Goal: Task Accomplishment & Management: Use online tool/utility

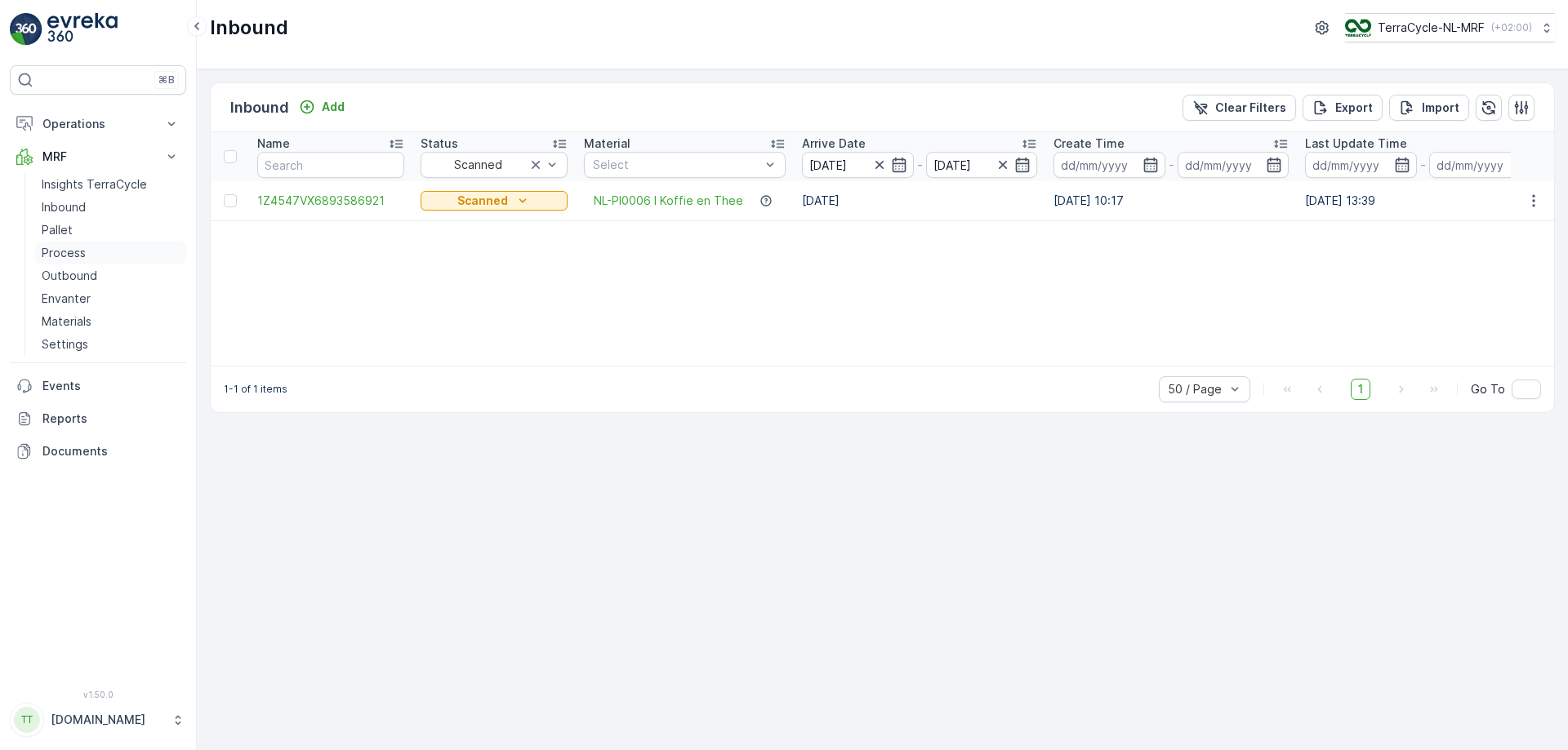
click at [85, 255] on link "Process" at bounding box center [110, 253] width 151 height 23
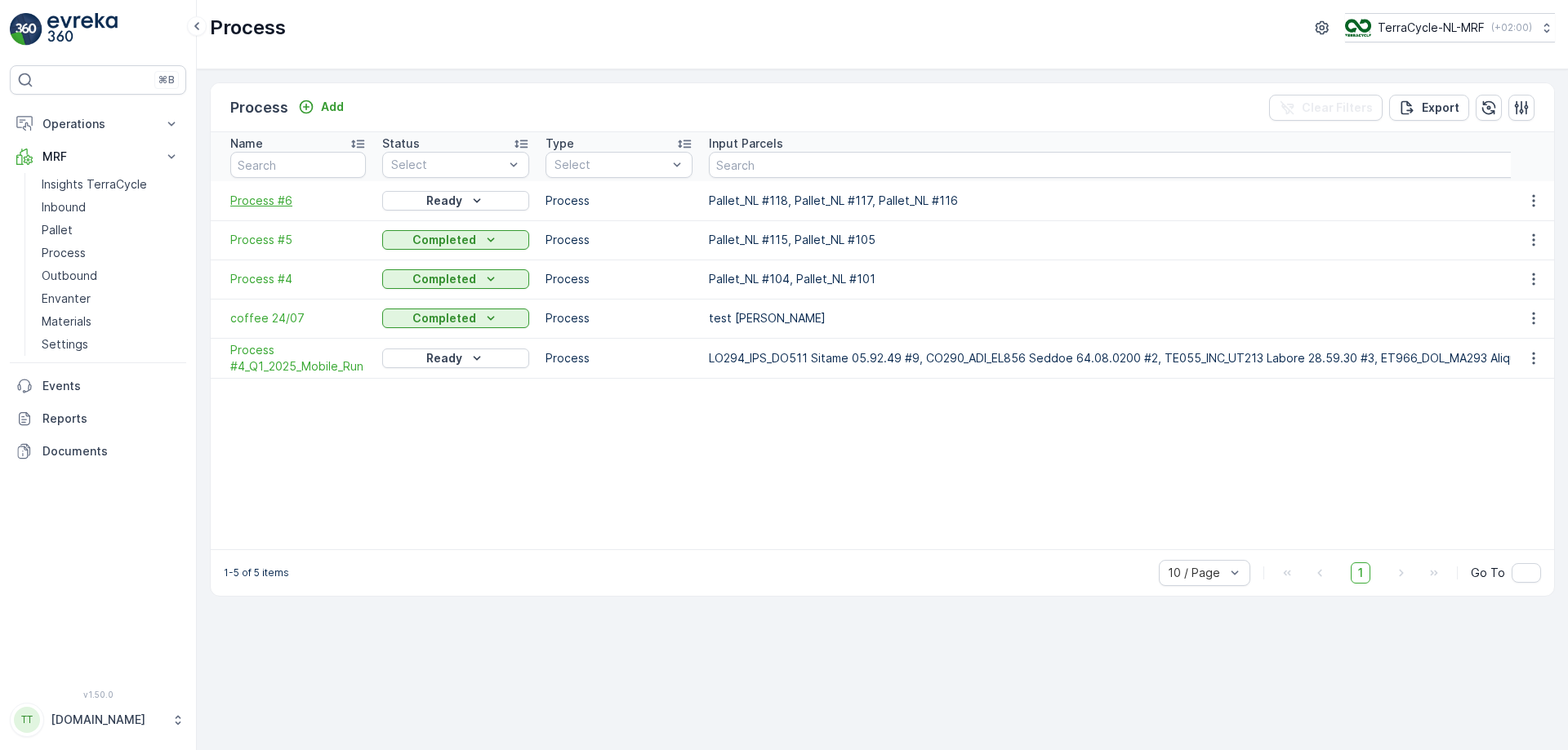
click at [278, 201] on span "Process #6" at bounding box center [298, 200] width 136 height 16
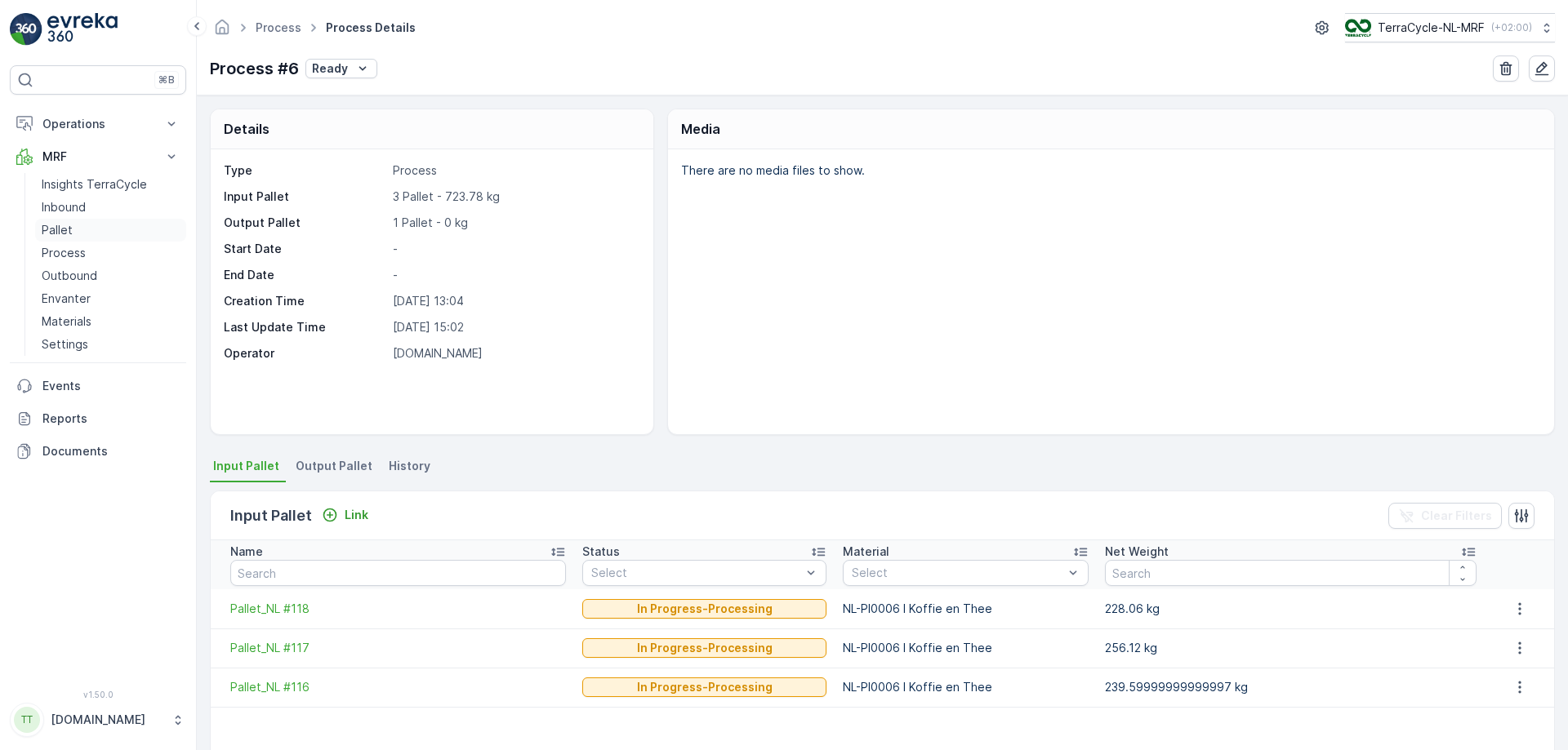
click at [83, 227] on link "Pallet" at bounding box center [110, 230] width 151 height 23
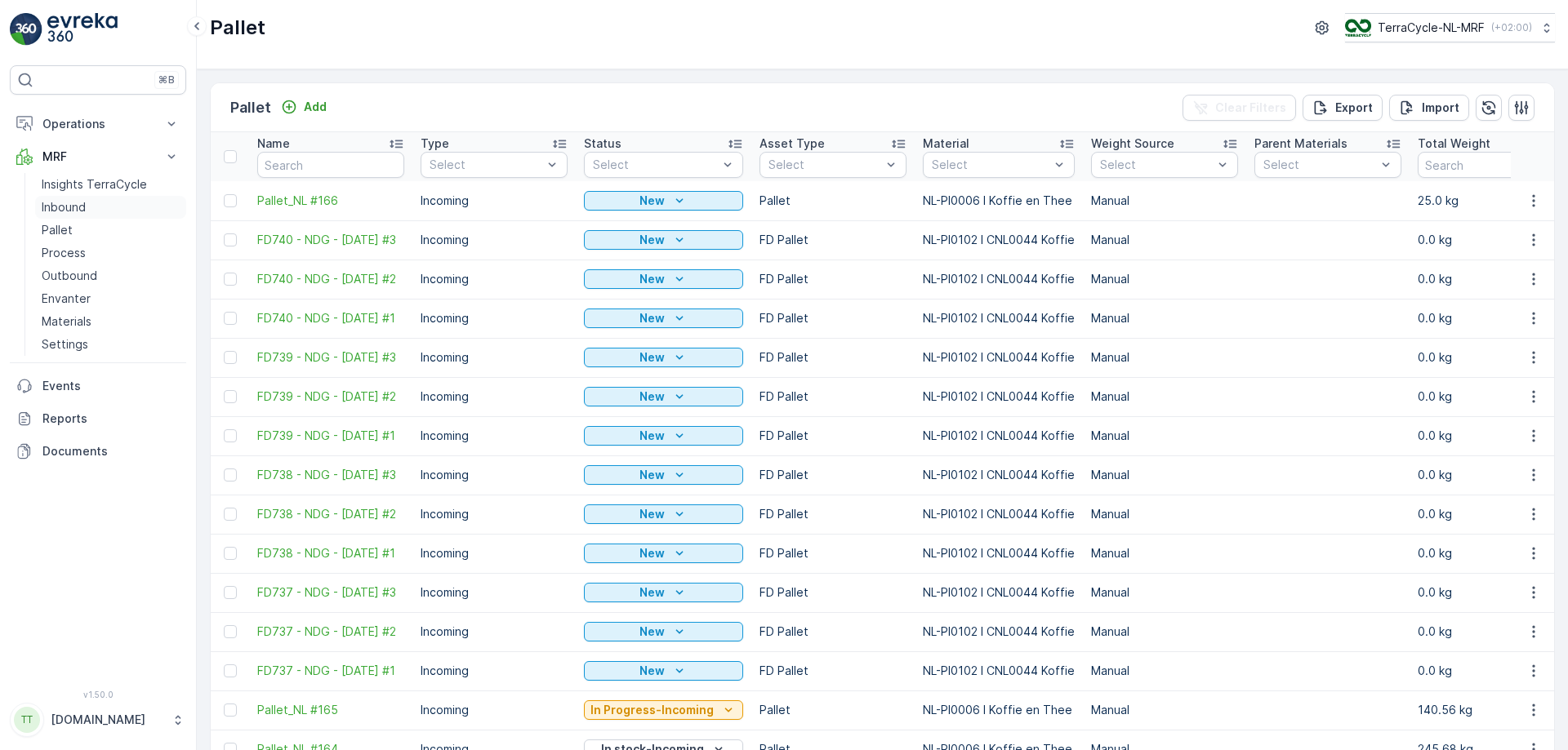
click at [85, 209] on p "Inbound" at bounding box center [64, 207] width 44 height 16
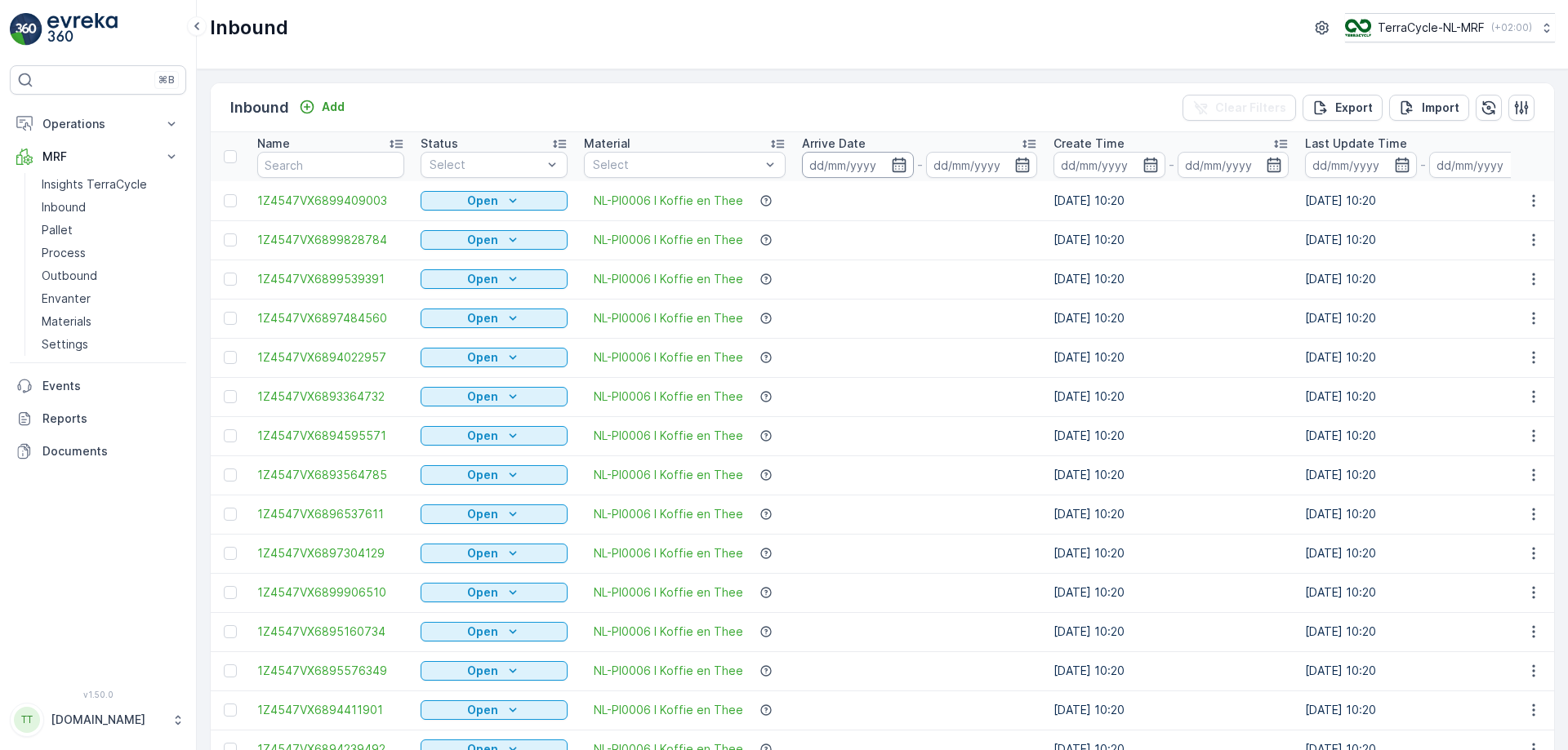
click at [860, 161] on input at bounding box center [858, 165] width 112 height 26
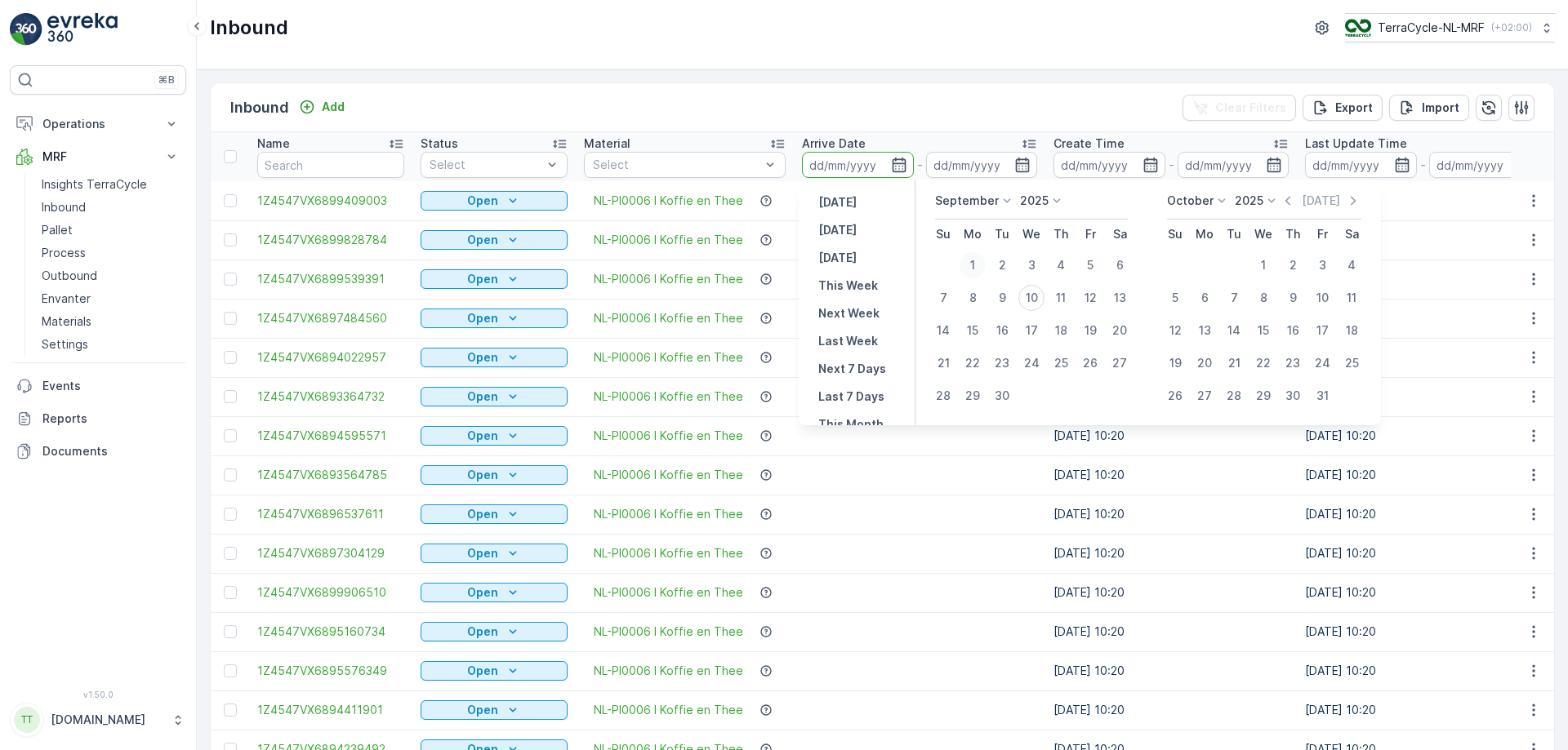
click at [971, 262] on div "1" at bounding box center [972, 265] width 26 height 26
type input "[DATE]"
click at [1037, 297] on div "10" at bounding box center [1031, 298] width 26 height 26
type input "[DATE]"
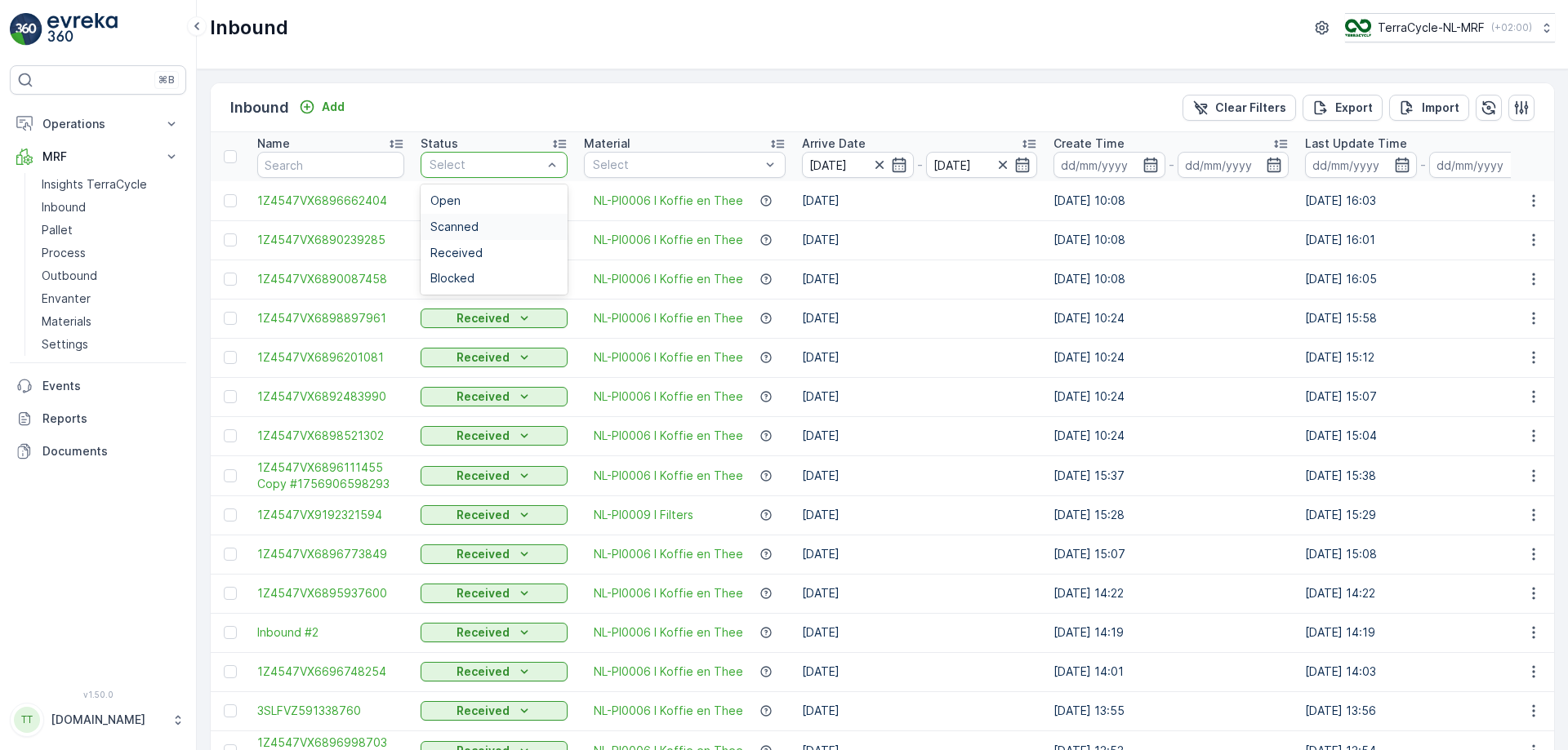
click at [509, 227] on div "Scanned" at bounding box center [494, 227] width 127 height 13
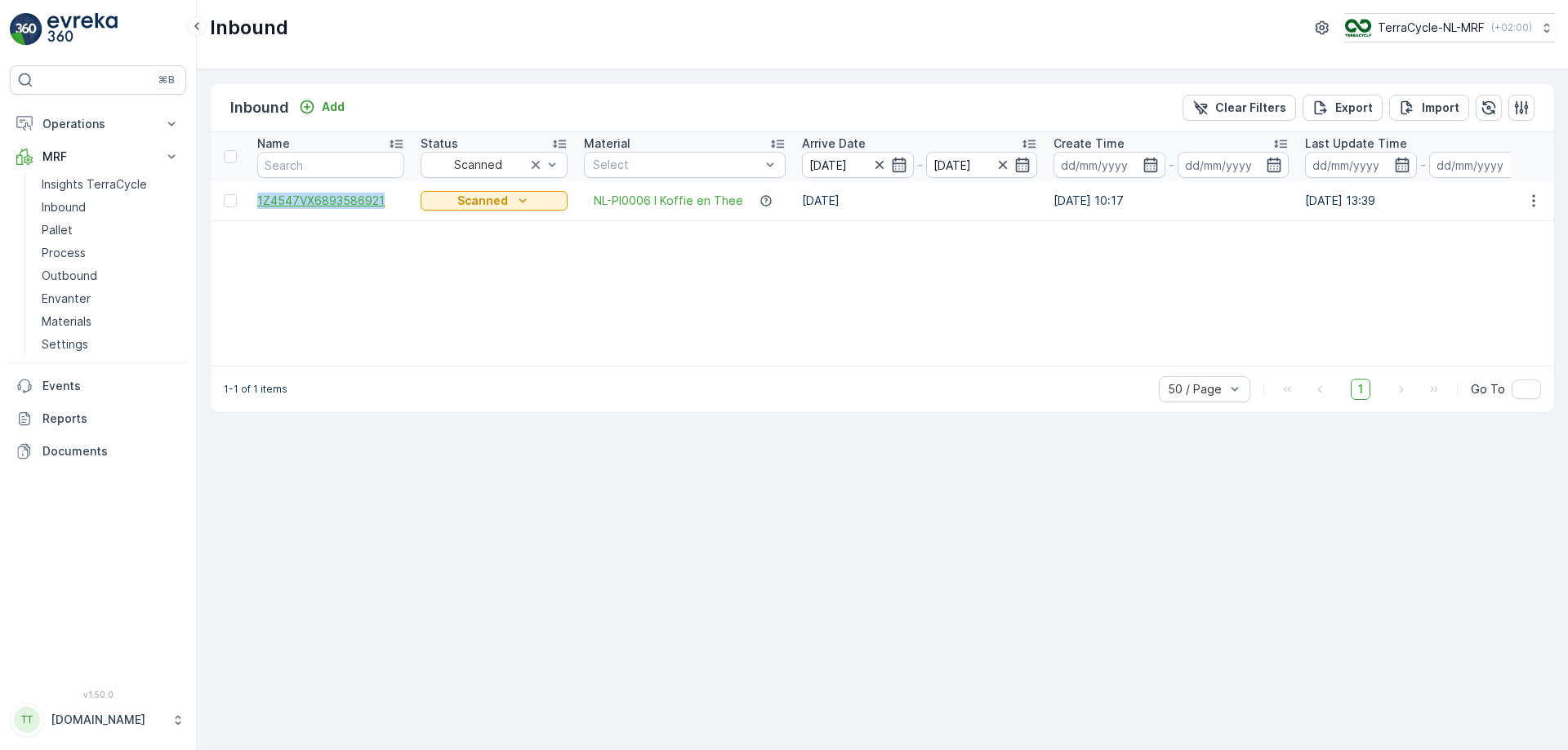
drag, startPoint x: 247, startPoint y: 200, endPoint x: 382, endPoint y: 202, distance: 135.0
click at [382, 202] on tr "1Z4547VX6893586921 Scanned NL-PI0006 I Koffie en Thee [DATE] [DATE] 10:17 [DATE…" at bounding box center [1554, 201] width 2689 height 39
copy span "1Z4547VX6893586921"
click at [78, 228] on link "Pallet" at bounding box center [110, 230] width 151 height 23
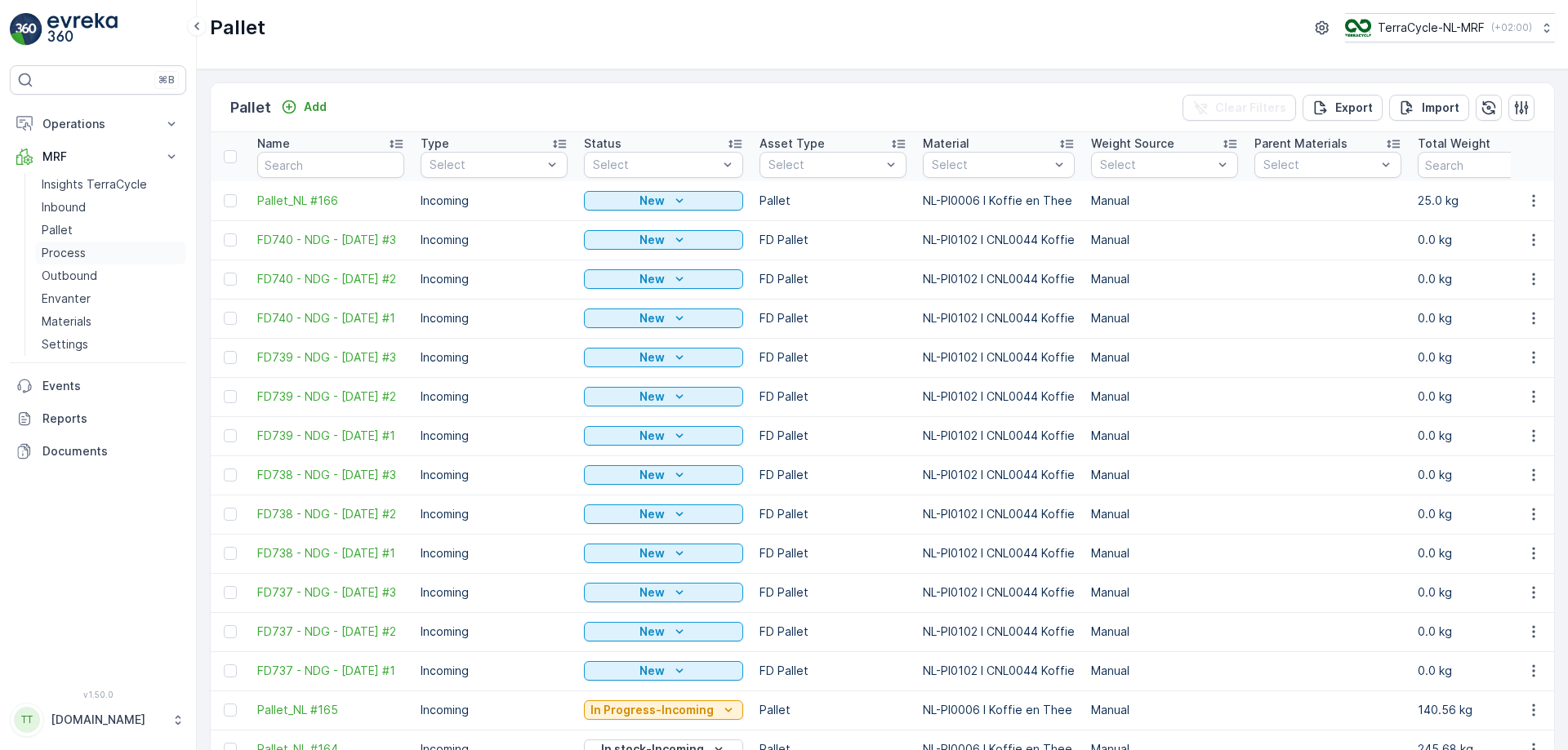
click at [91, 253] on link "Process" at bounding box center [110, 253] width 151 height 23
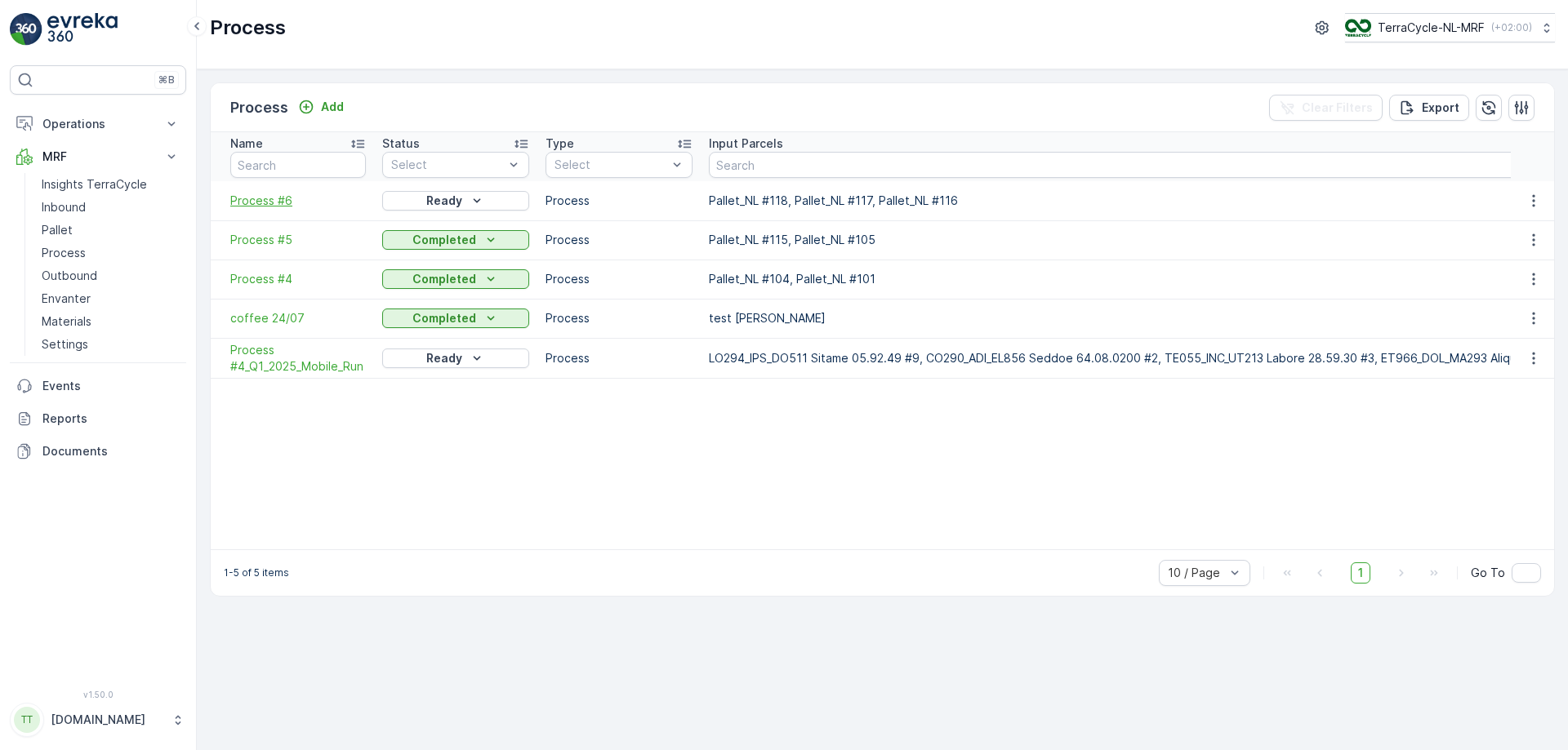
click at [277, 195] on span "Process #6" at bounding box center [298, 200] width 136 height 16
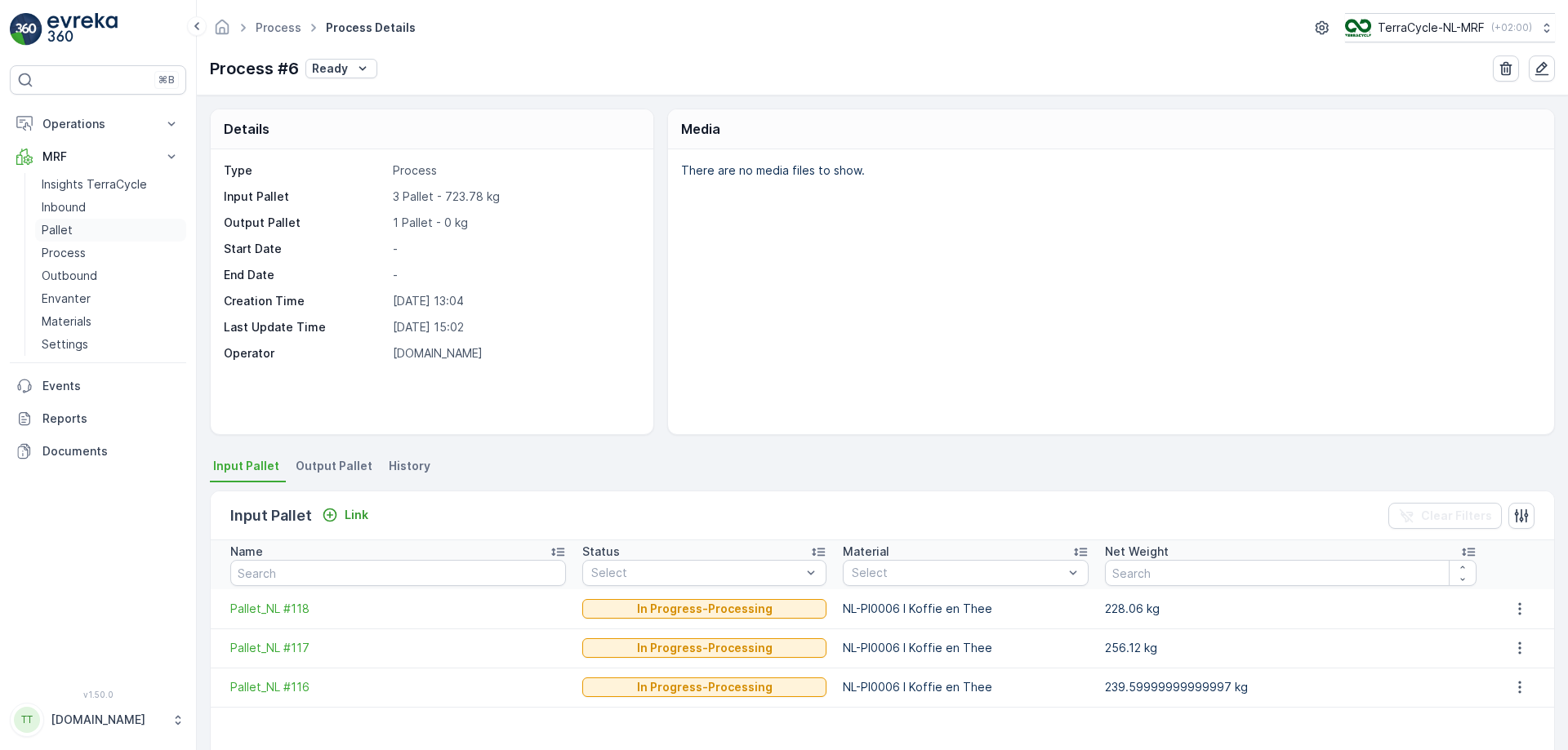
click at [67, 228] on p "Pallet" at bounding box center [57, 230] width 31 height 16
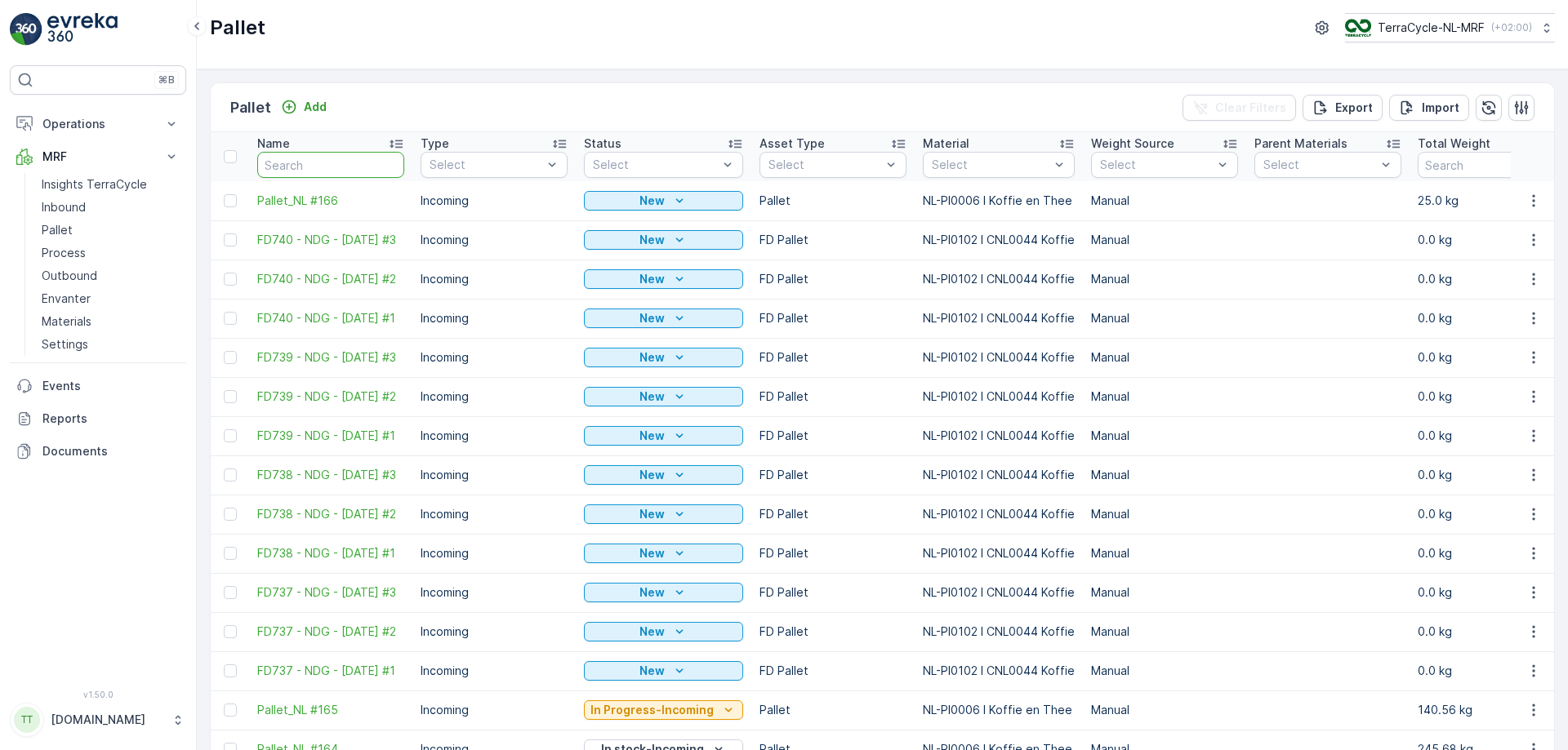
click at [328, 164] on input "text" at bounding box center [330, 165] width 147 height 26
paste input "FD673"
type input "FD673"
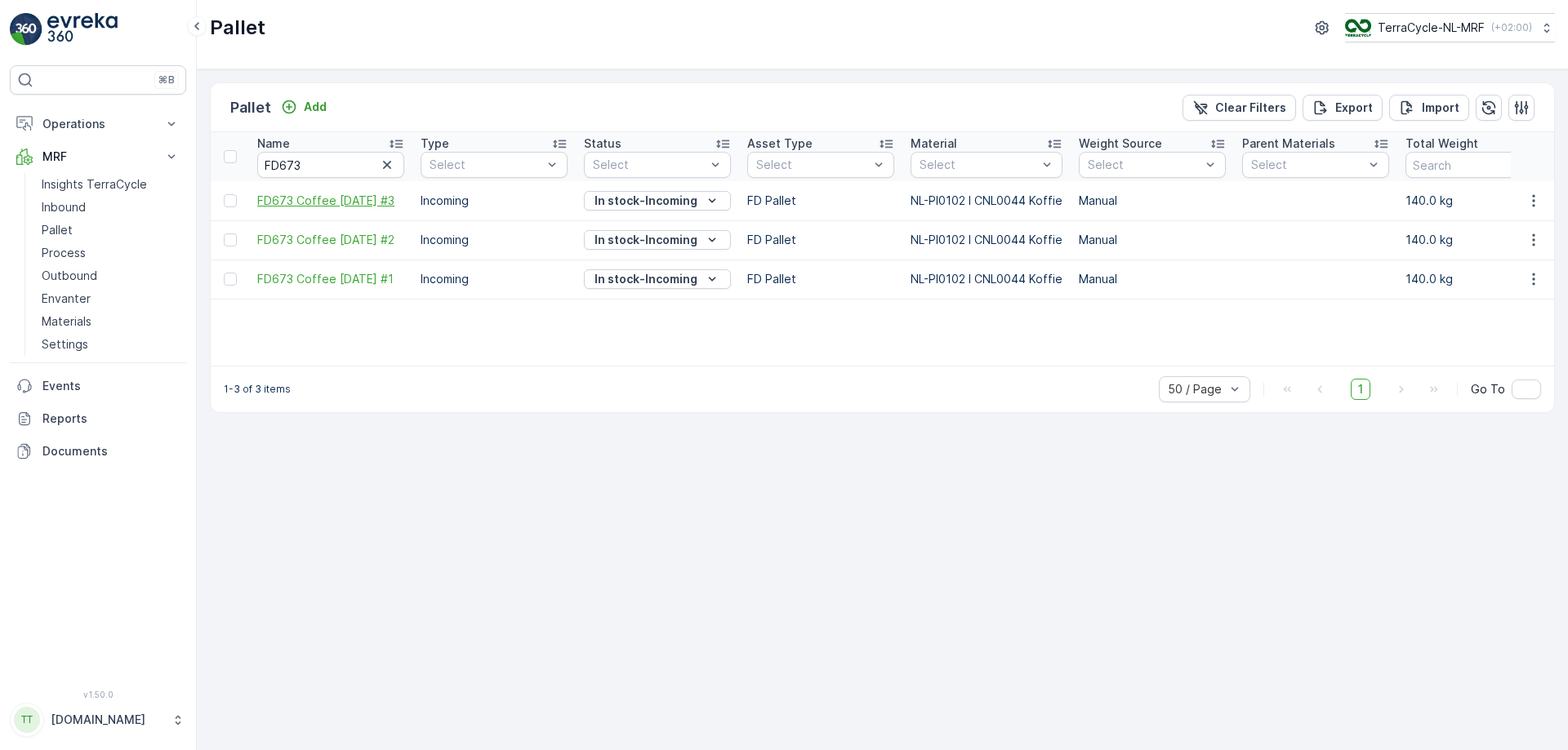
click at [364, 201] on span "FD673 Coffee [DATE] #3" at bounding box center [330, 200] width 147 height 16
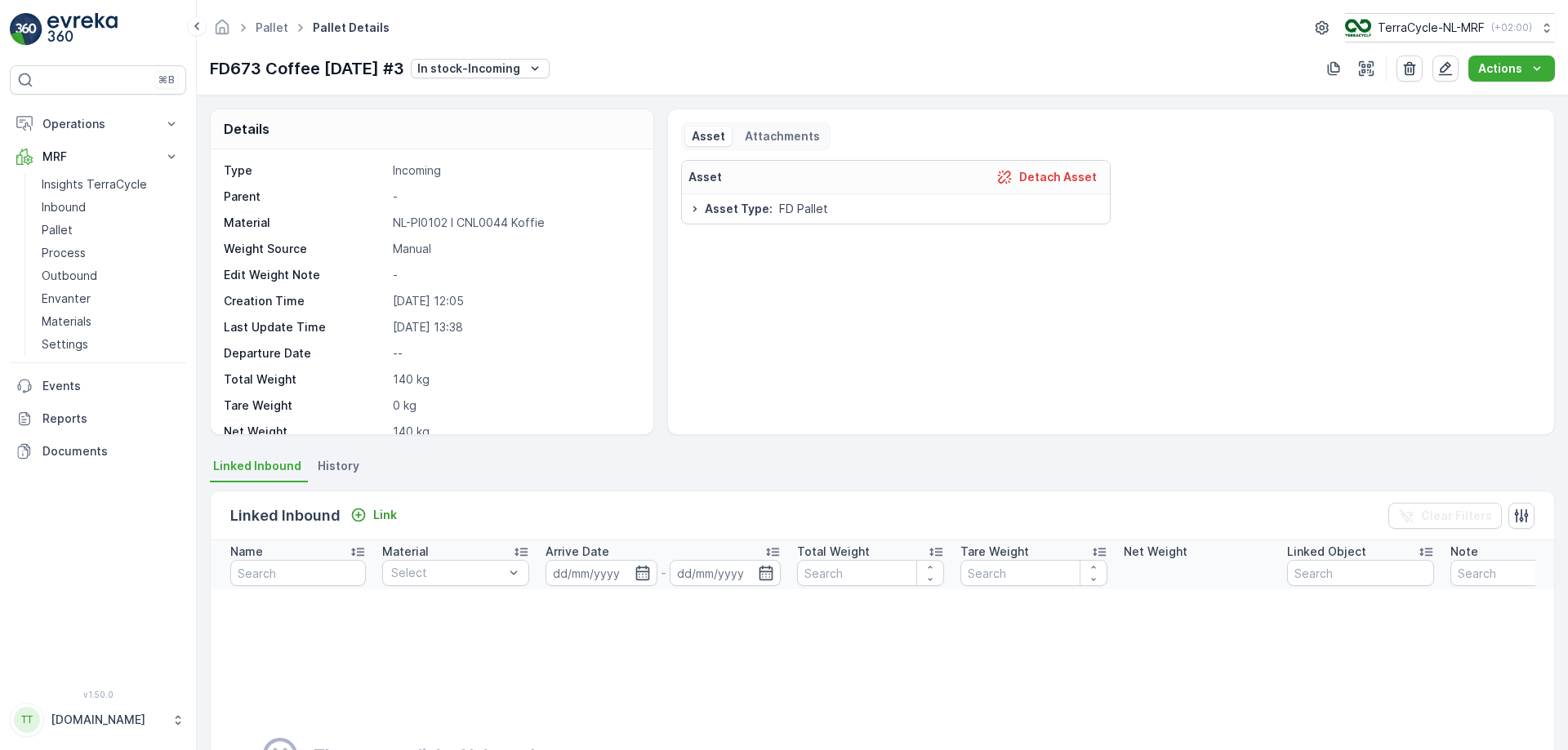
scroll to position [97, 0]
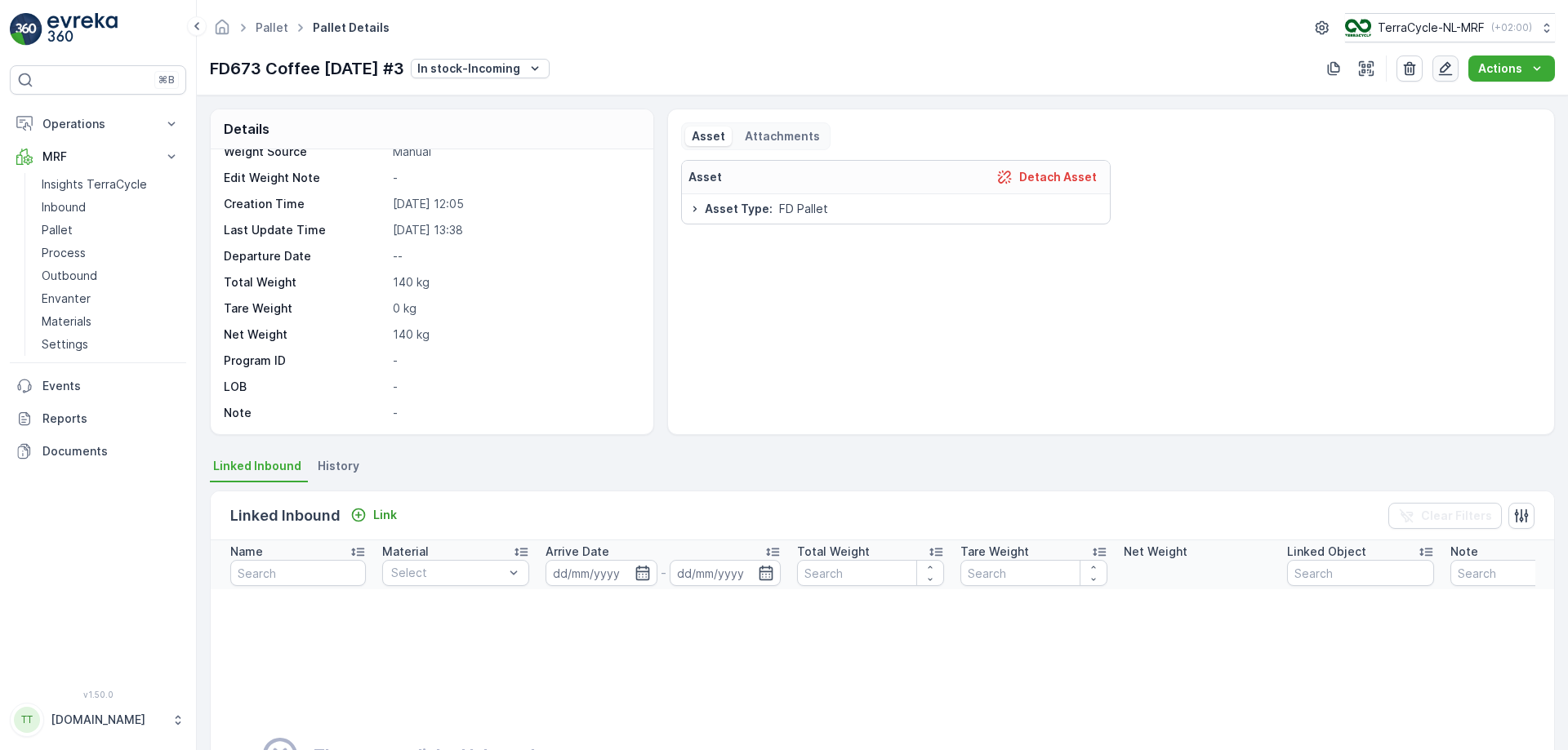
click at [1448, 69] on icon "button" at bounding box center [1445, 68] width 16 height 16
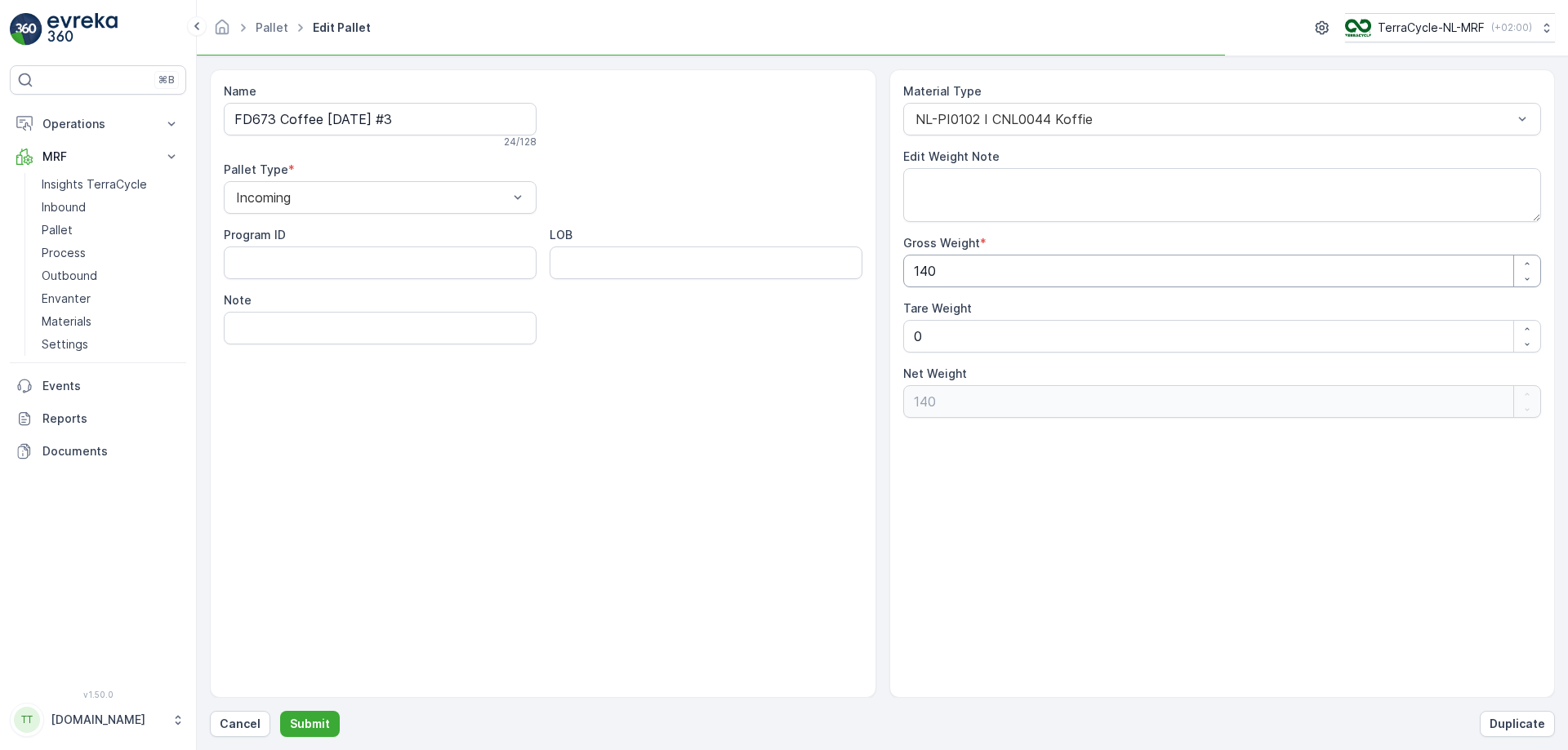
click at [1083, 274] on Weight "140" at bounding box center [1222, 271] width 638 height 32
